Goal: Task Accomplishment & Management: Manage account settings

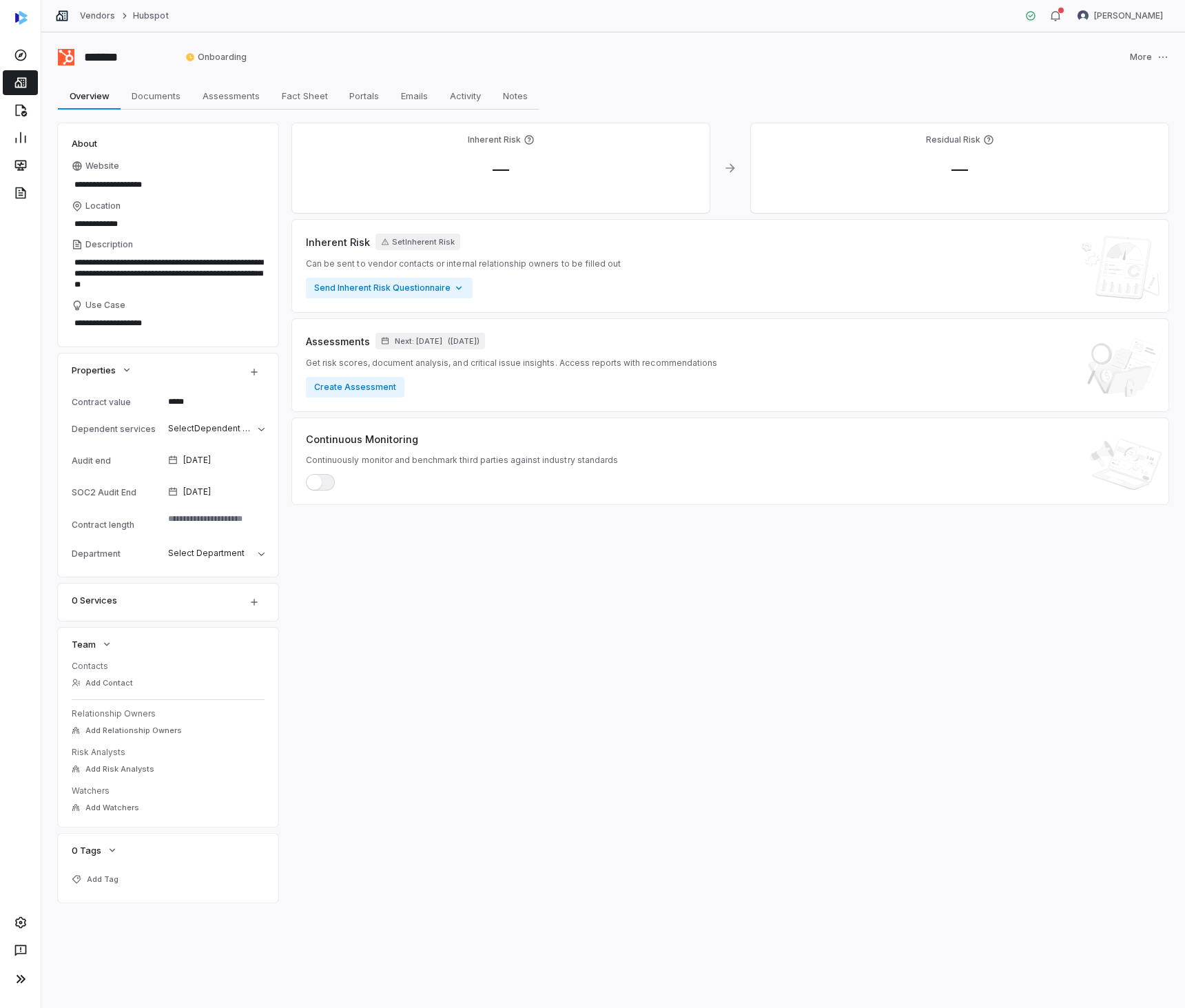
click at [20, 88] on icon at bounding box center [20, 82] width 13 height 13
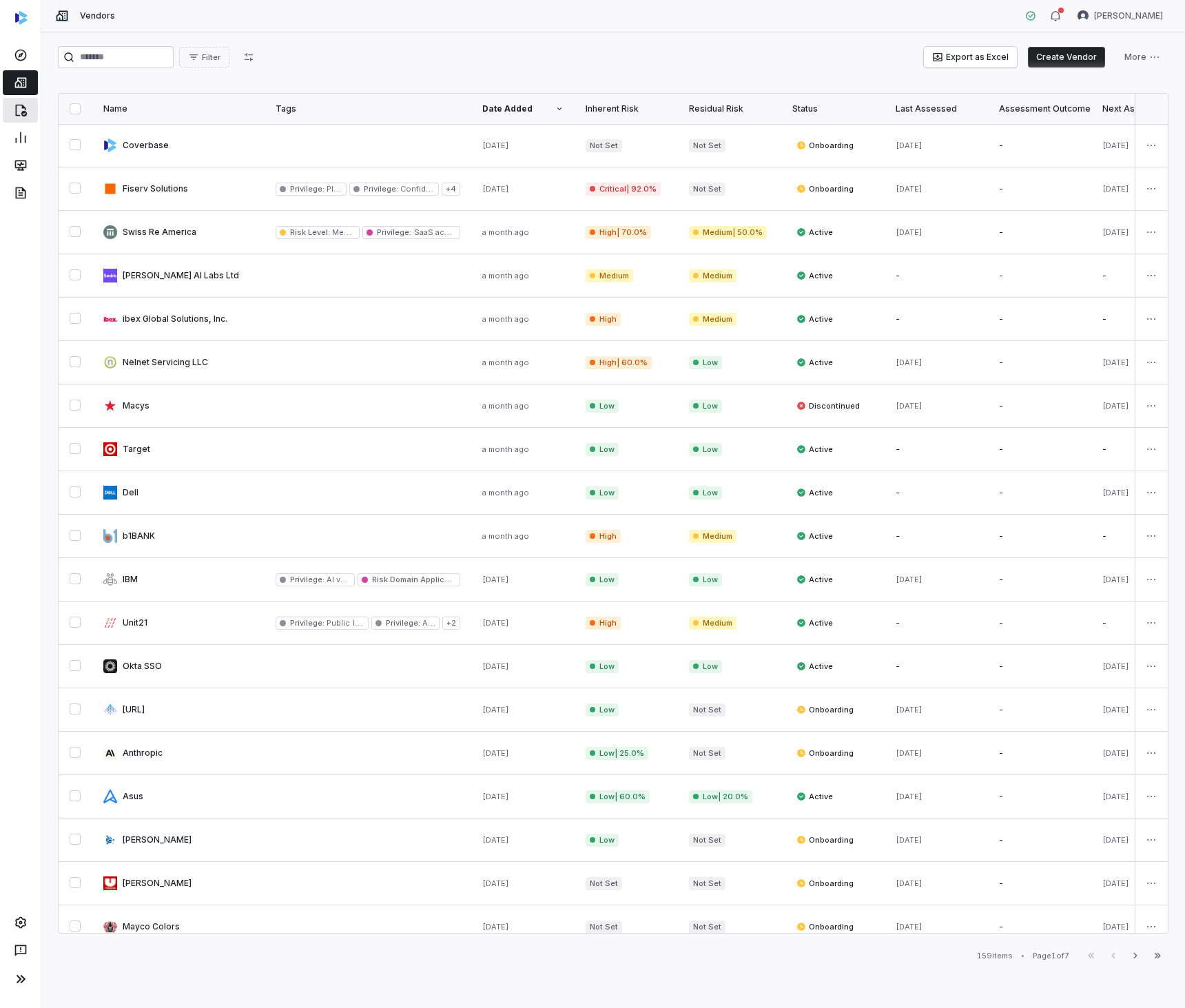
click at [20, 112] on icon at bounding box center [20, 110] width 13 height 13
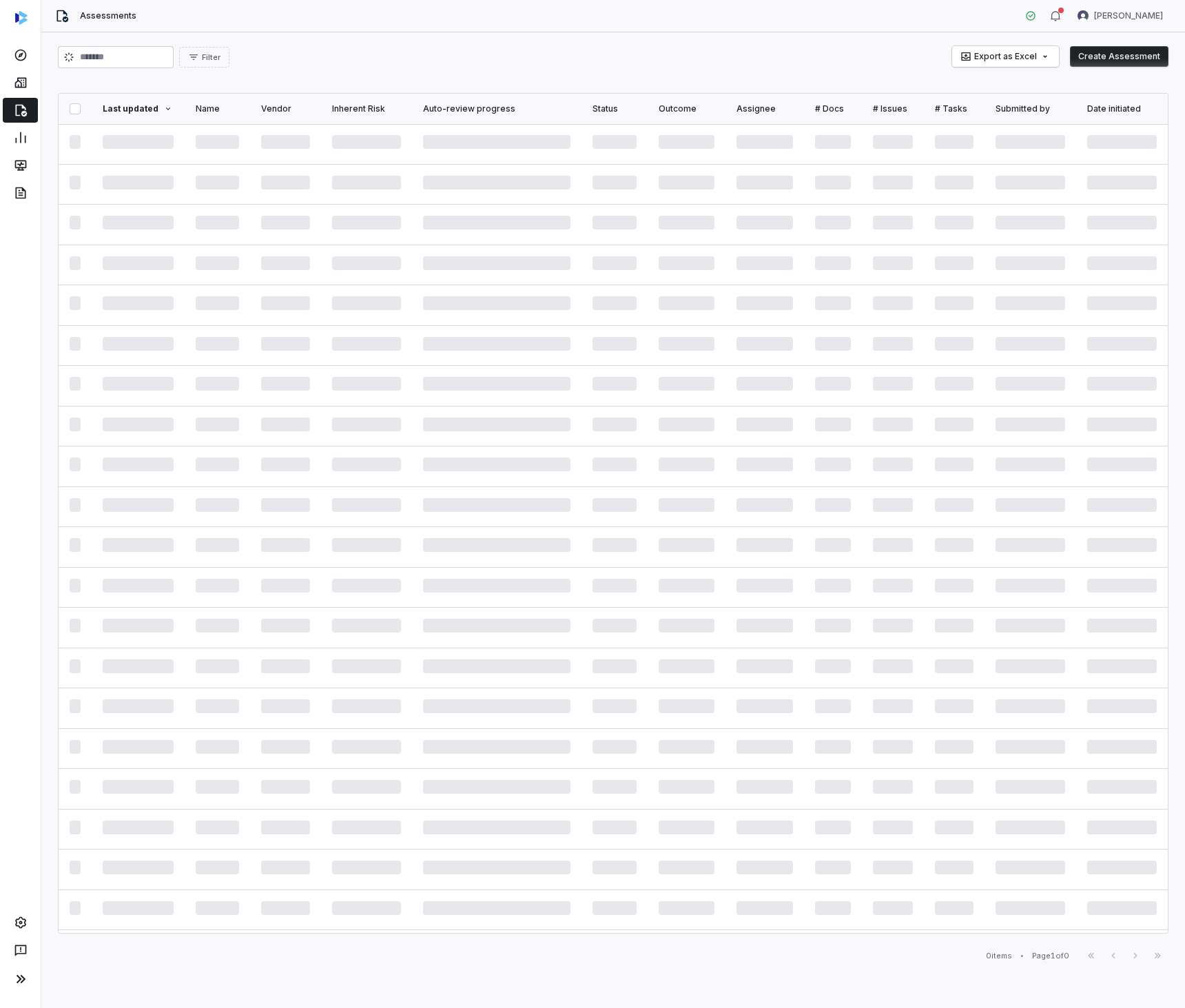
click at [1100, 56] on button "Create Assessment" at bounding box center [1119, 56] width 99 height 20
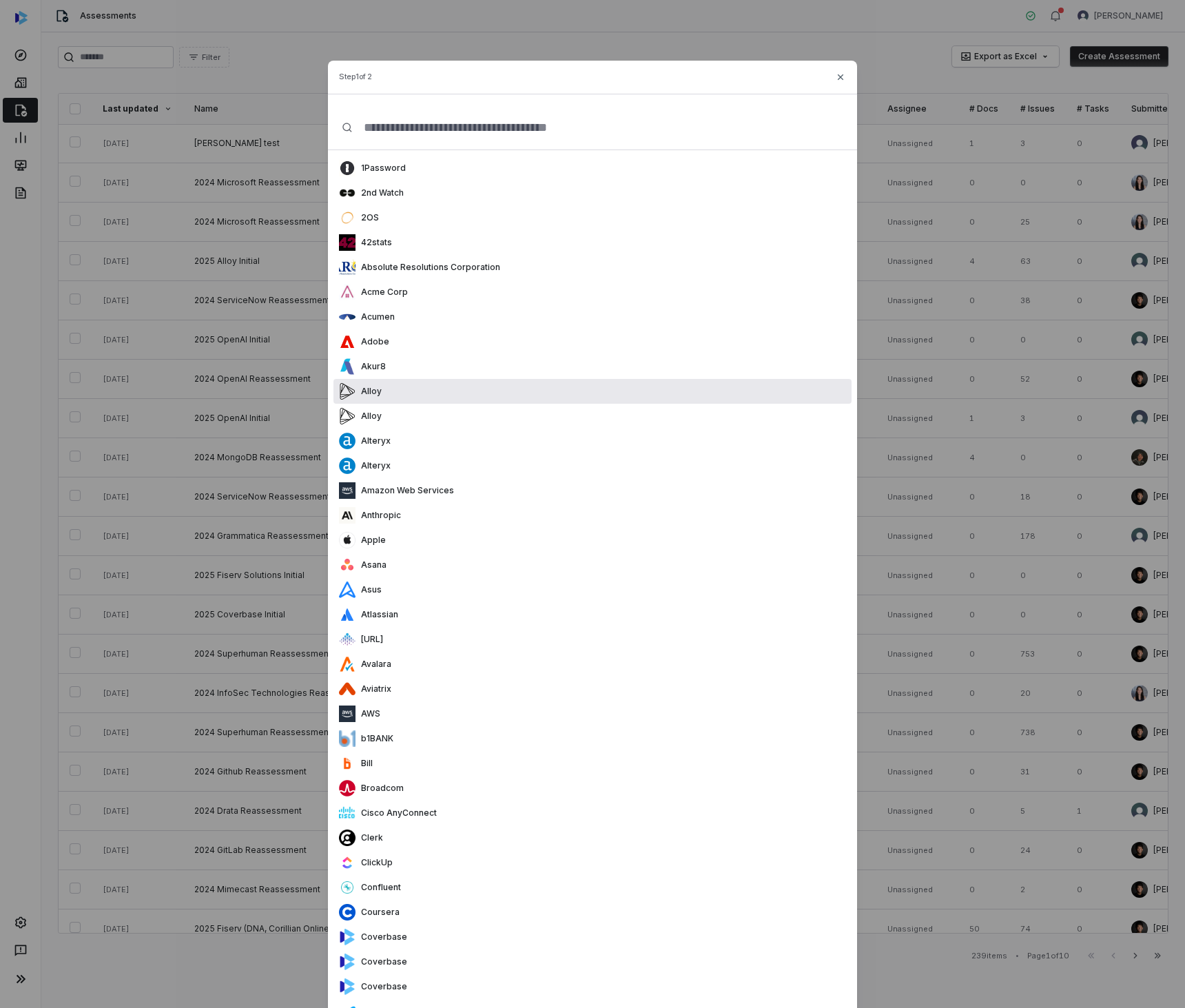
click at [610, 393] on div "Alloy" at bounding box center [592, 391] width 518 height 25
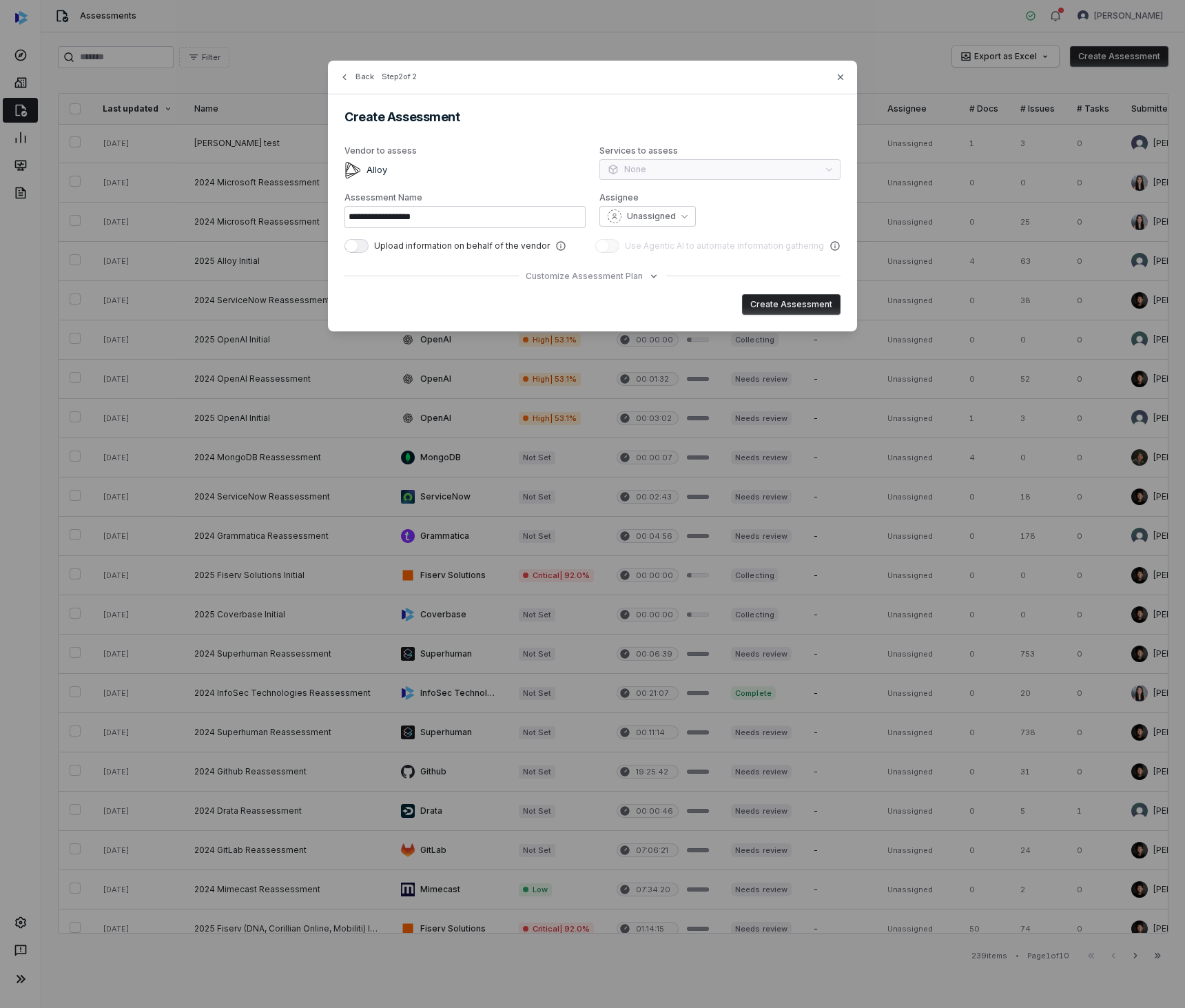
click at [587, 283] on div "**********" at bounding box center [592, 196] width 529 height 271
click at [588, 277] on span "Customize Assessment Plan" at bounding box center [584, 276] width 117 height 11
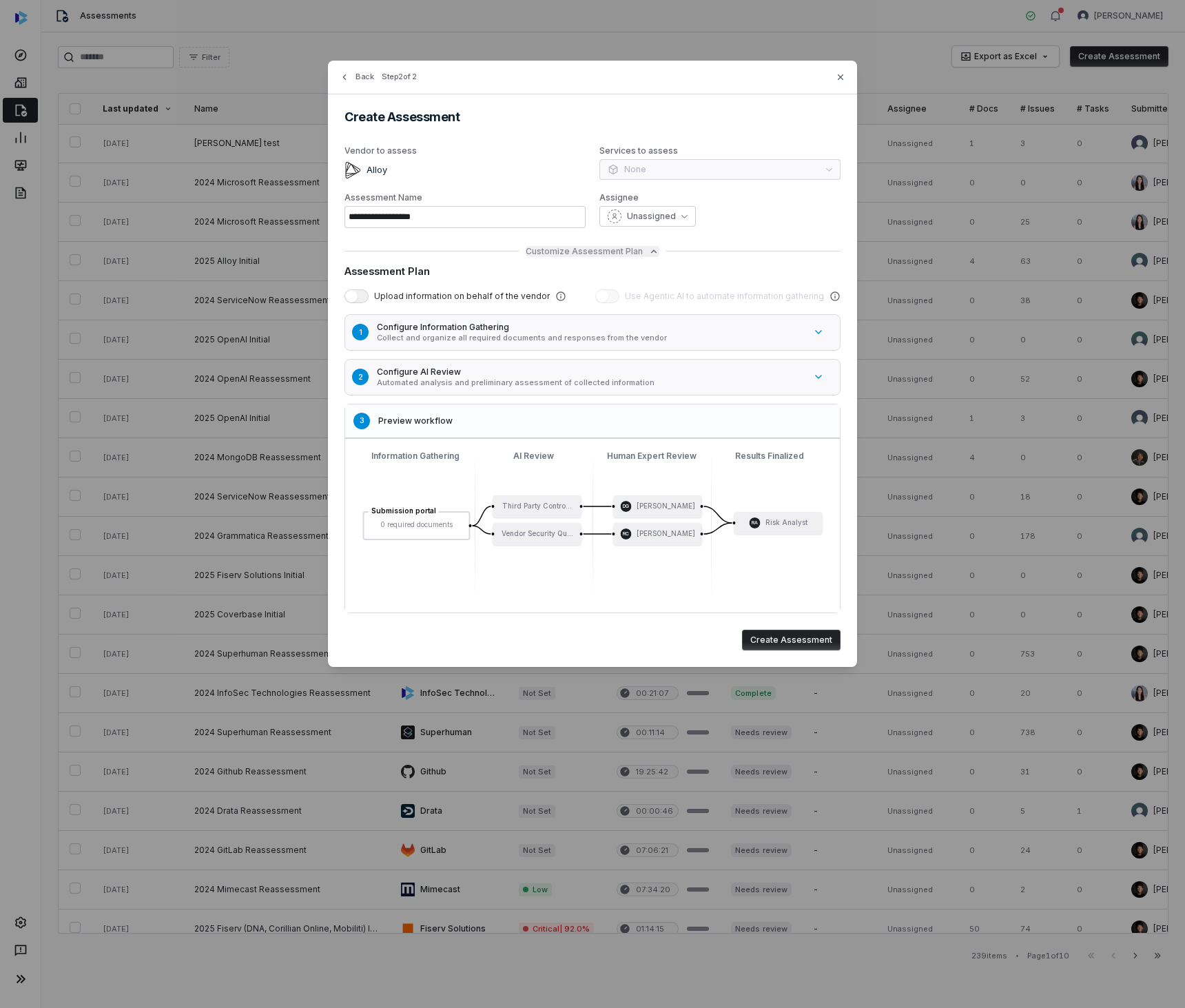
click at [589, 250] on span "Customize Assessment Plan" at bounding box center [584, 251] width 117 height 11
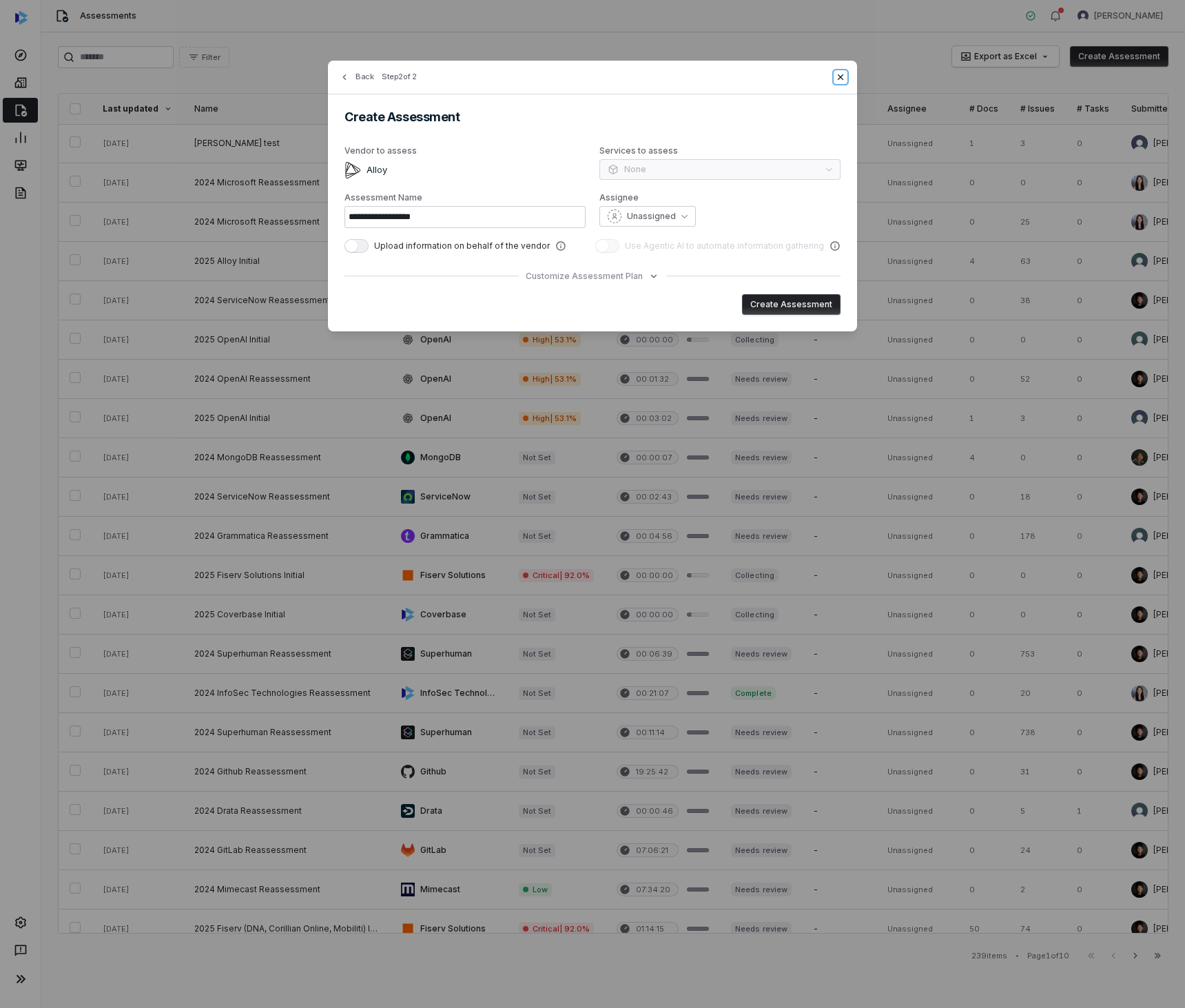
click at [845, 71] on icon "button" at bounding box center [841, 77] width 11 height 11
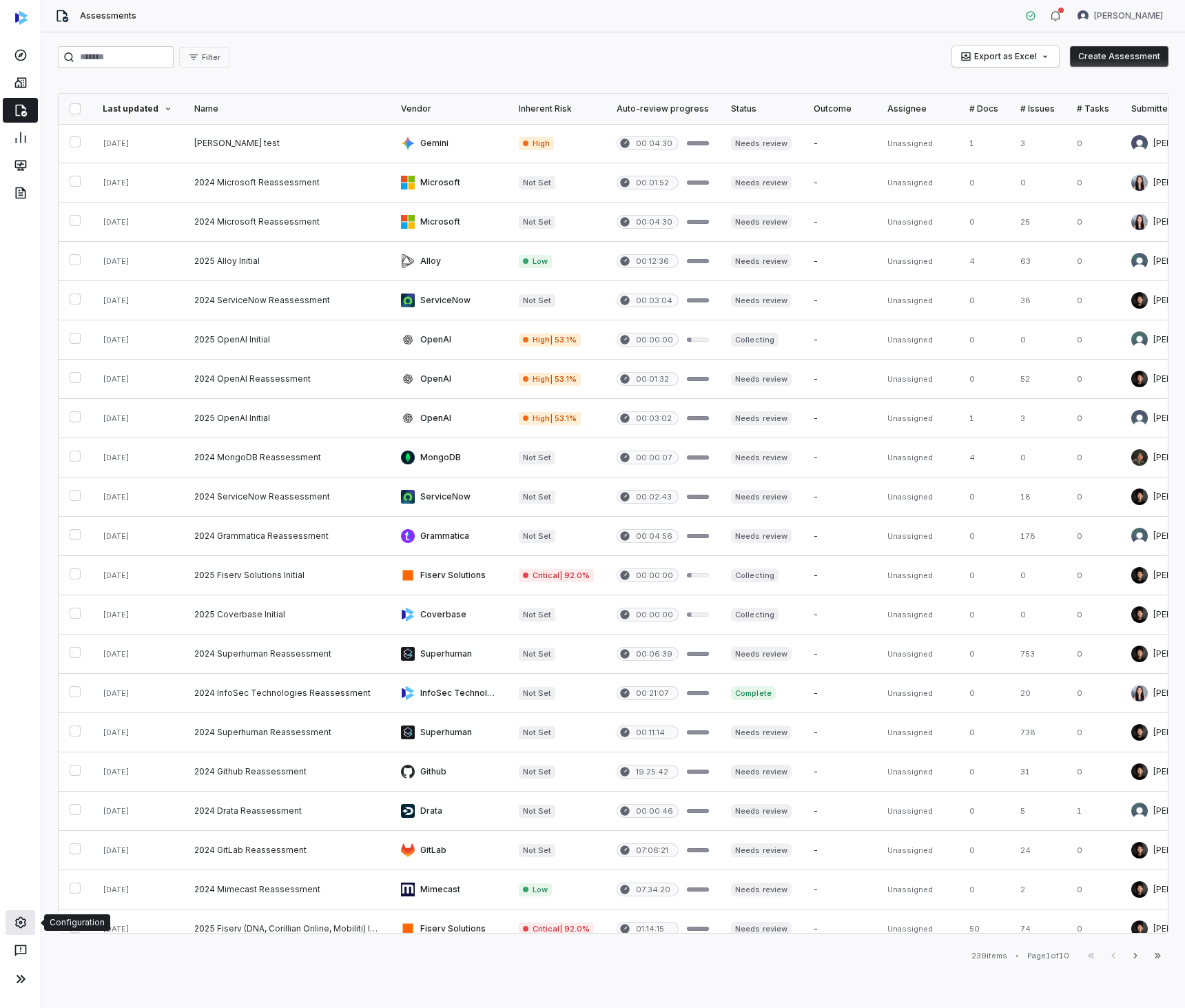
click at [20, 918] on icon at bounding box center [20, 922] width 13 height 13
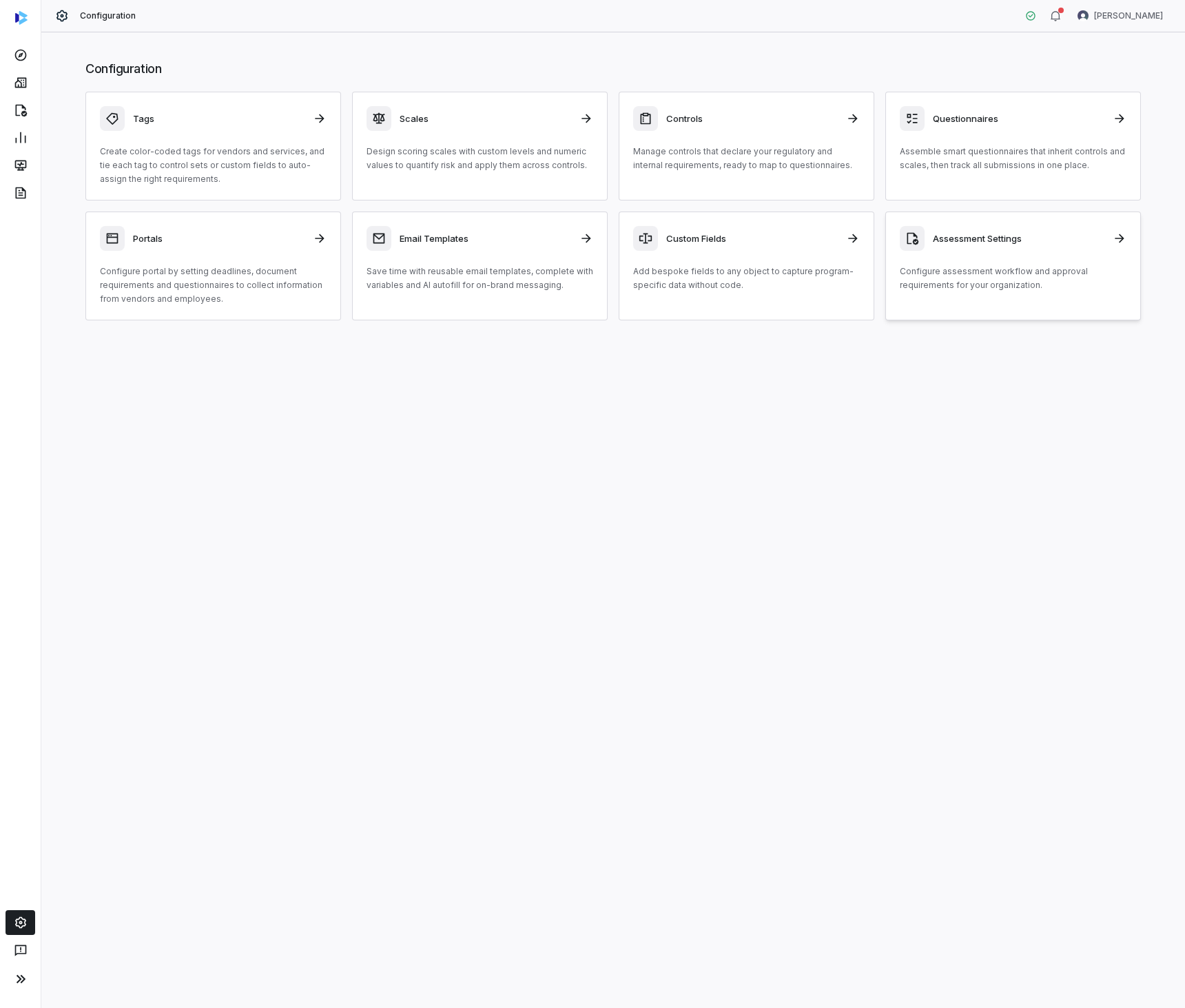
click at [983, 256] on div "Assessment Settings Configure assessment workflow and approval requirements for…" at bounding box center [1013, 258] width 226 height 66
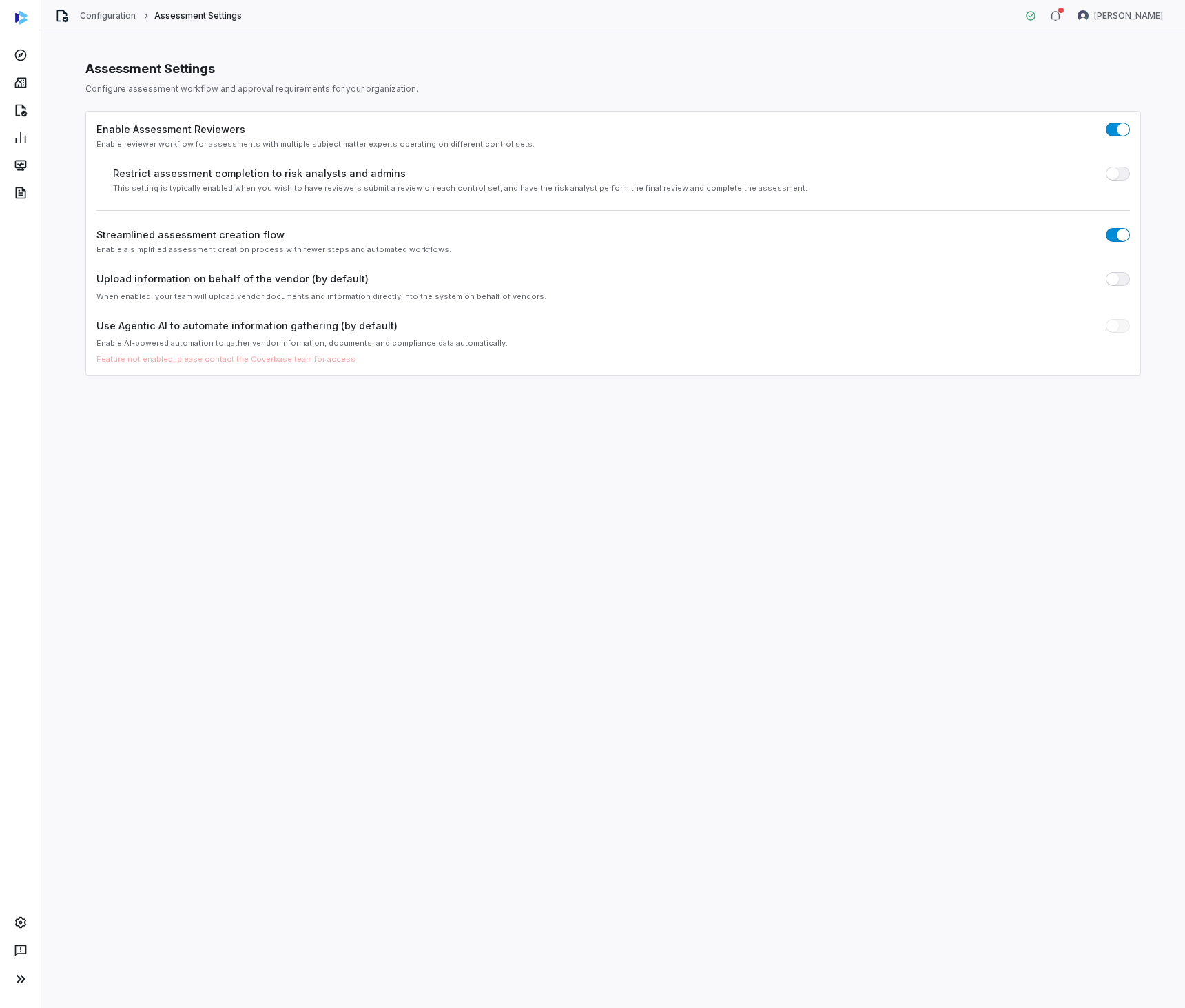
click at [478, 240] on div "Streamlined assessment creation flow" at bounding box center [613, 234] width 1033 height 14
click at [1054, 235] on div "Streamlined assessment creation flow" at bounding box center [613, 234] width 1033 height 14
click at [957, 574] on div "Assessment Settings Configure assessment workflow and approval requirements for…" at bounding box center [613, 520] width 1144 height 975
click at [708, 474] on div "Assessment Settings Configure assessment workflow and approval requirements for…" at bounding box center [613, 520] width 1144 height 975
